Goal: Communication & Community: Answer question/provide support

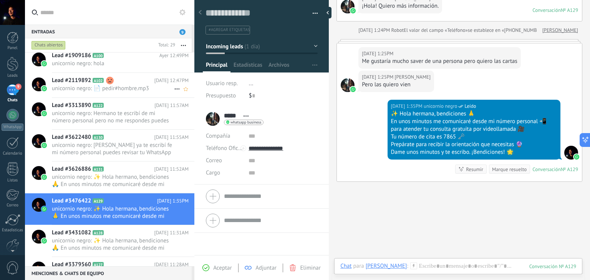
scroll to position [163, 0]
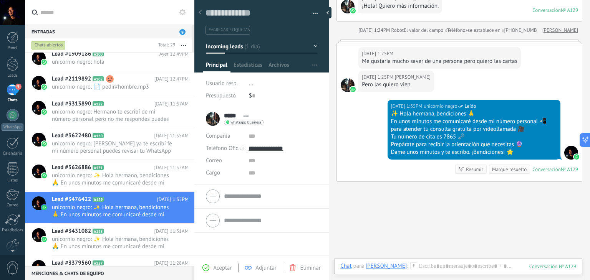
click at [403, 222] on div "Buscar Carga más [DATE] [DATE] Creación: 2 eventos Expandir [DATE] 1:24PM [PERS…" at bounding box center [459, 123] width 261 height 386
click at [124, 174] on span "unicornio negro: ✨ Hola hermano, bendiciones 🙏 En unos minutos me comunicaré de…" at bounding box center [113, 179] width 122 height 15
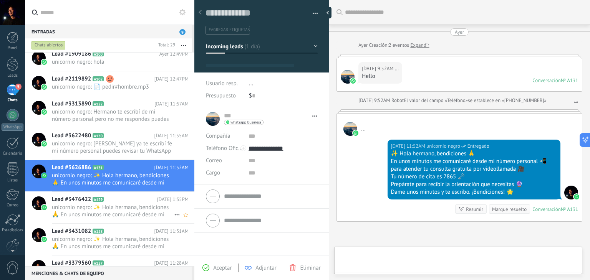
type textarea "**********"
